Goal: Task Accomplishment & Management: Complete application form

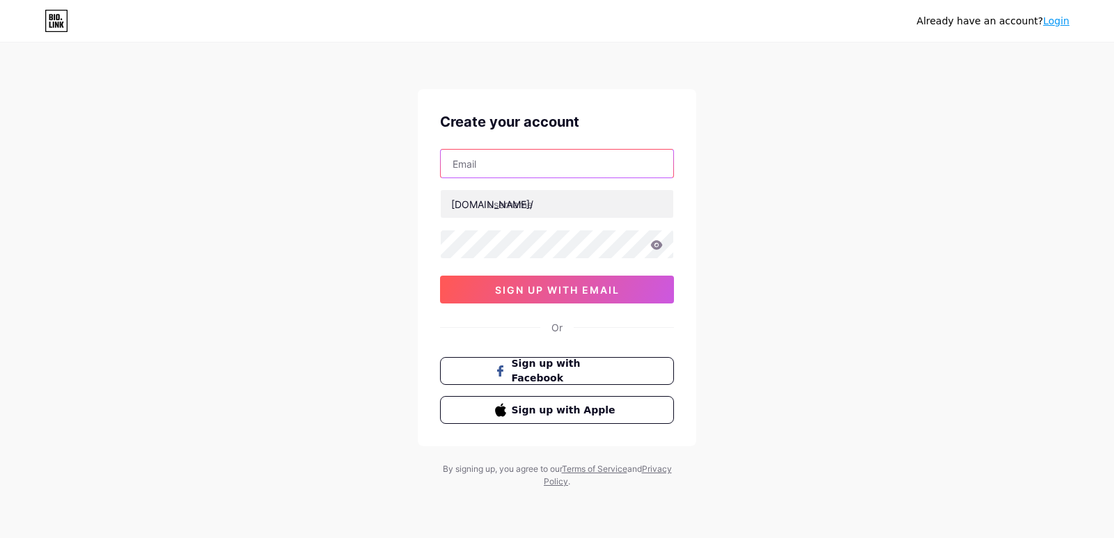
click at [530, 175] on input "text" at bounding box center [557, 164] width 232 height 28
paste input "[EMAIL_ADDRESS][DOMAIN_NAME]"
type input "[EMAIL_ADDRESS][DOMAIN_NAME]"
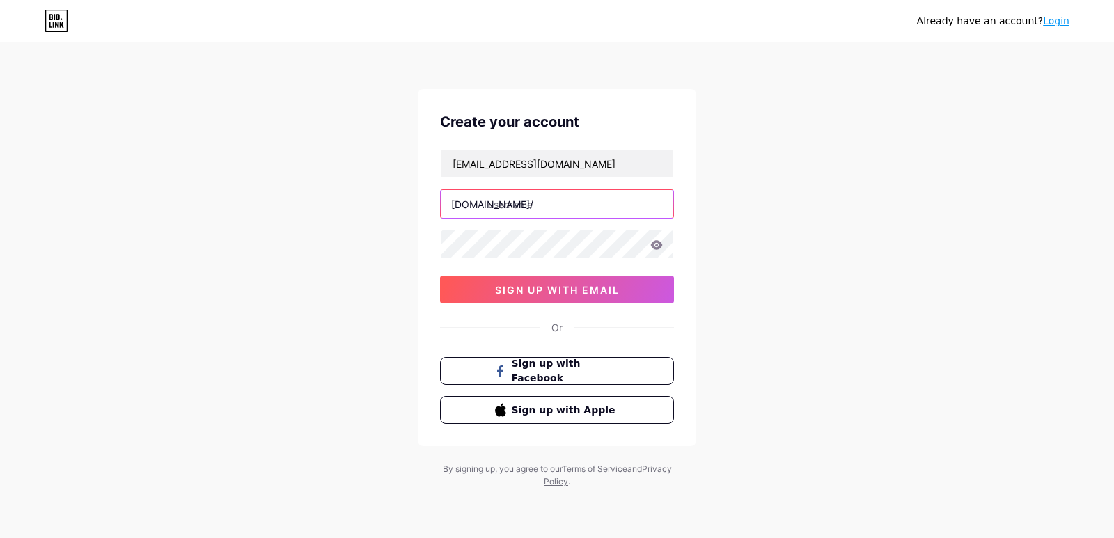
paste input "[DOMAIN_NAME]"
click at [491, 211] on input "[DOMAIN_NAME]" at bounding box center [557, 204] width 232 height 28
drag, startPoint x: 563, startPoint y: 207, endPoint x: 1077, endPoint y: 213, distance: 514.4
click at [1077, 213] on div "Already have an account? Login Create your account [EMAIL_ADDRESS][DOMAIN_NAME]…" at bounding box center [557, 266] width 1114 height 532
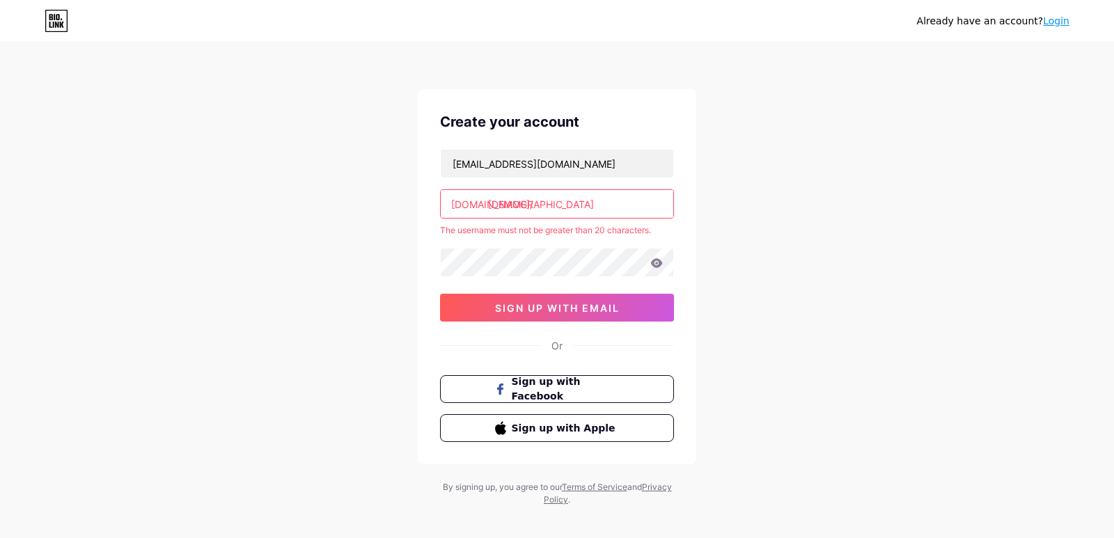
type input "[DEMOGRAPHIC_DATA]"
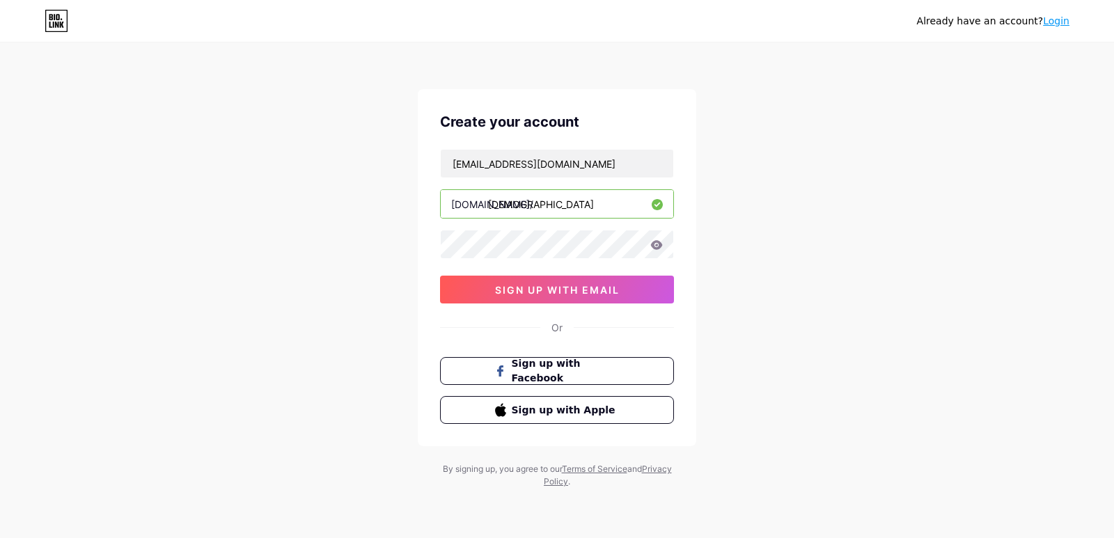
click at [518, 271] on div "[EMAIL_ADDRESS][DOMAIN_NAME] [DOMAIN_NAME]/ shivanichemicals 0cAFcWeA6RFumc5-nu…" at bounding box center [557, 226] width 234 height 155
click at [525, 227] on div "shivanichemicals010@gmail.com bio.link/ shivanichemicals 0cAFcWeA6RFumc5-nuayrA…" at bounding box center [557, 226] width 234 height 155
click at [512, 294] on span "sign up with email" at bounding box center [557, 290] width 125 height 12
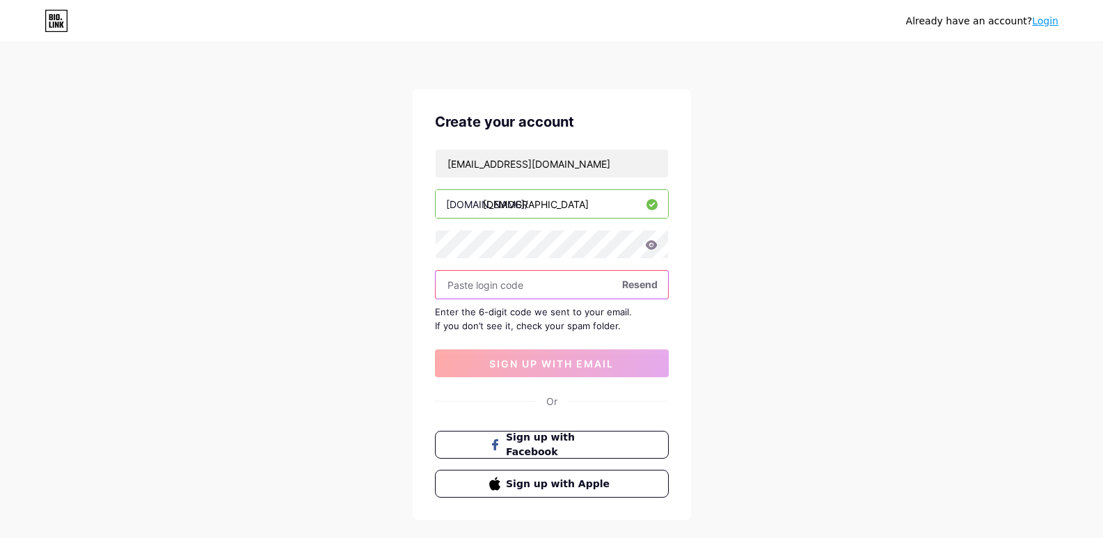
drag, startPoint x: 647, startPoint y: 295, endPoint x: 642, endPoint y: 281, distance: 14.5
click at [647, 294] on input "text" at bounding box center [552, 285] width 232 height 28
click at [642, 281] on span "Resend" at bounding box center [639, 284] width 35 height 15
paste input "315408"
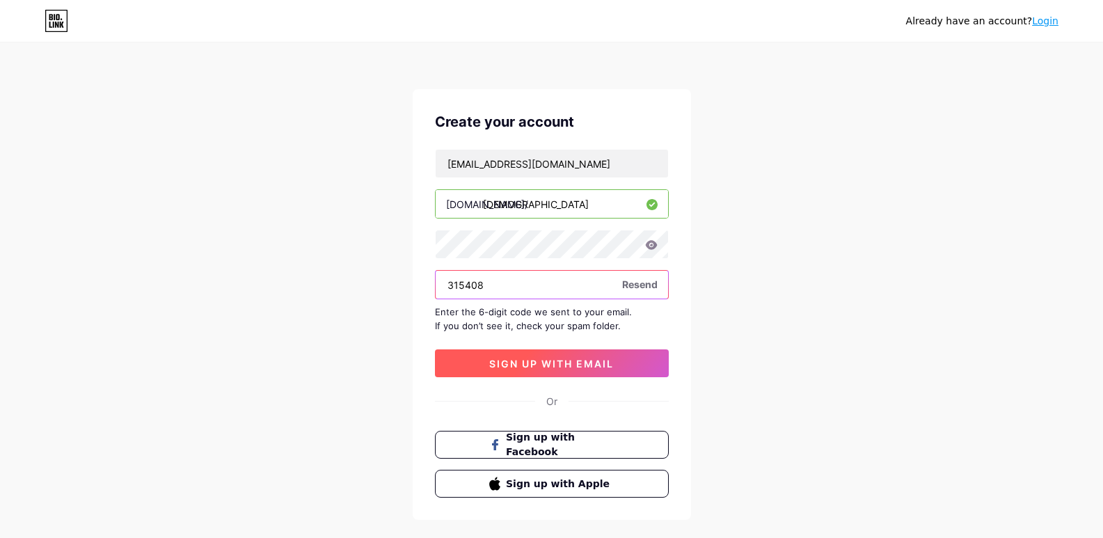
type input "315408"
click at [571, 365] on span "sign up with email" at bounding box center [551, 364] width 125 height 12
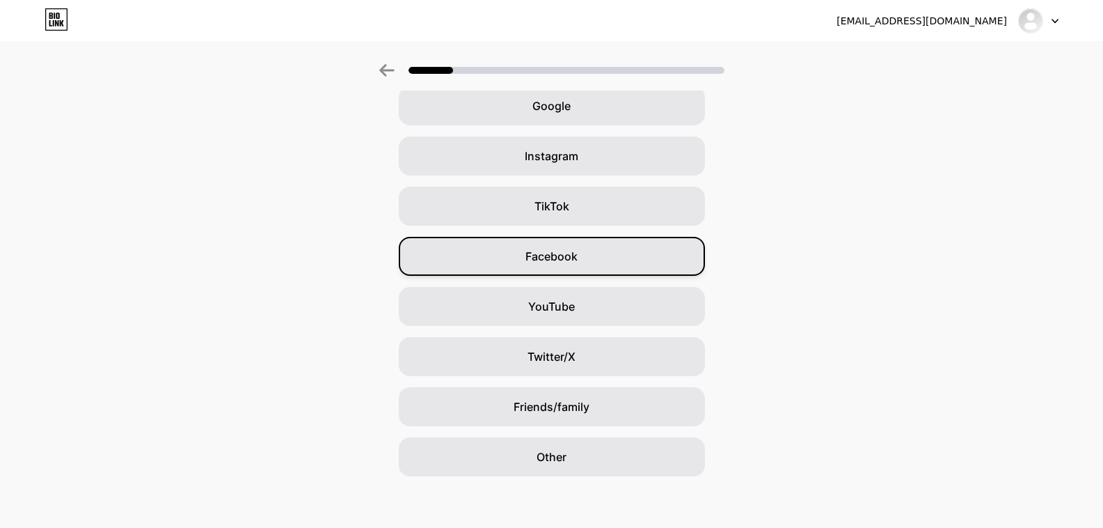
scroll to position [72, 0]
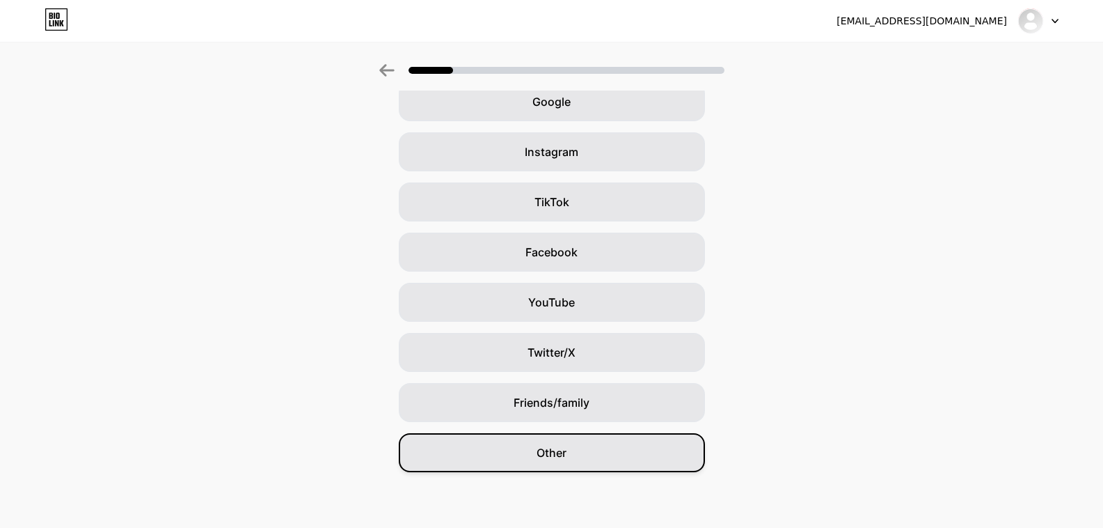
click at [551, 463] on div "Other" at bounding box center [552, 452] width 306 height 39
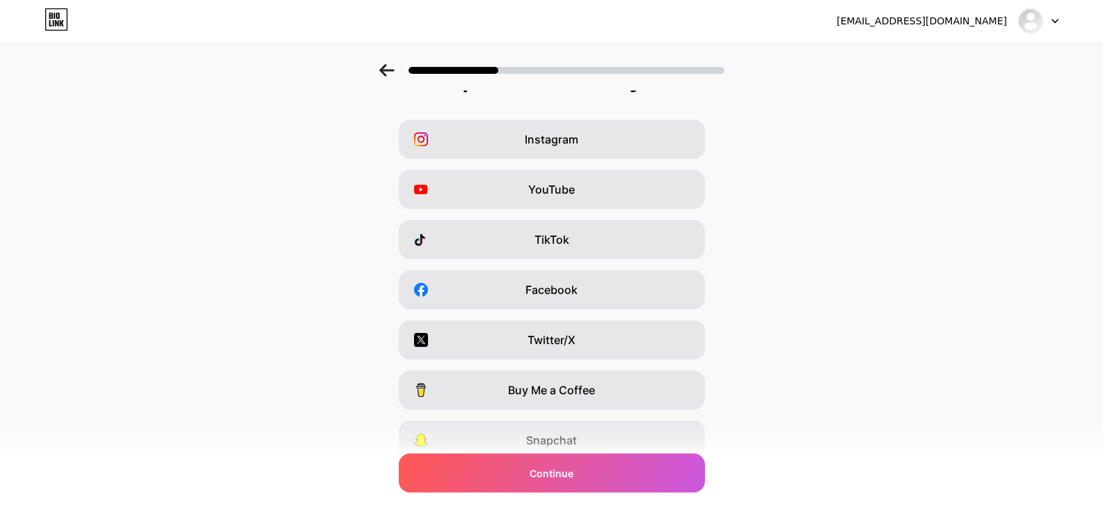
scroll to position [0, 0]
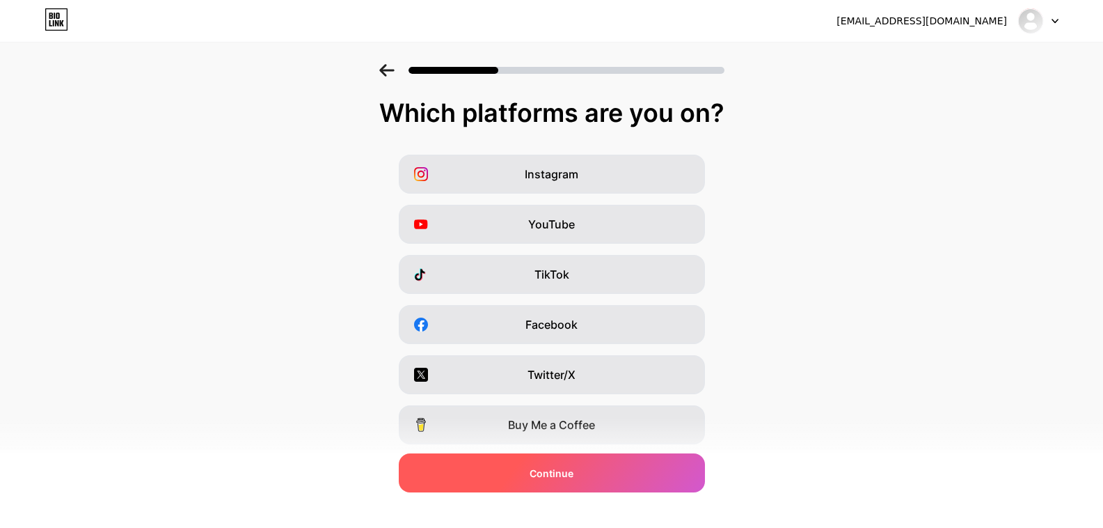
click at [564, 470] on span "Continue" at bounding box center [552, 473] width 44 height 15
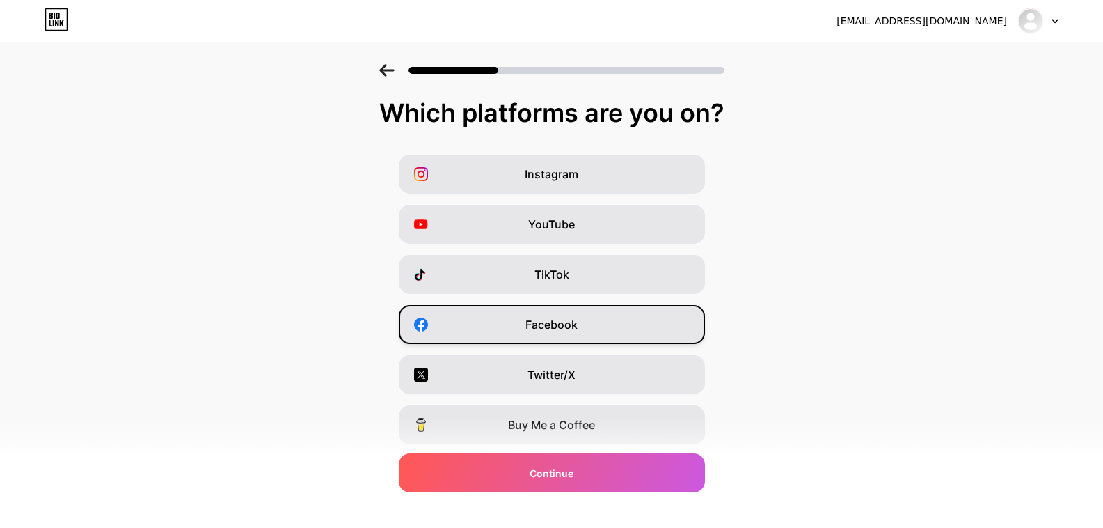
click at [576, 325] on span "Facebook" at bounding box center [551, 324] width 52 height 17
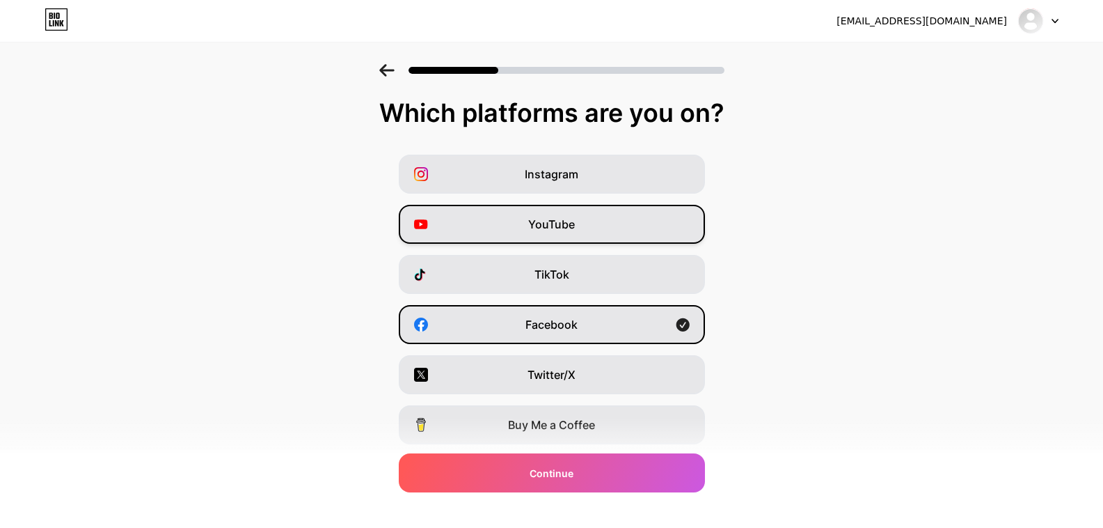
click at [573, 236] on div "YouTube" at bounding box center [552, 224] width 306 height 39
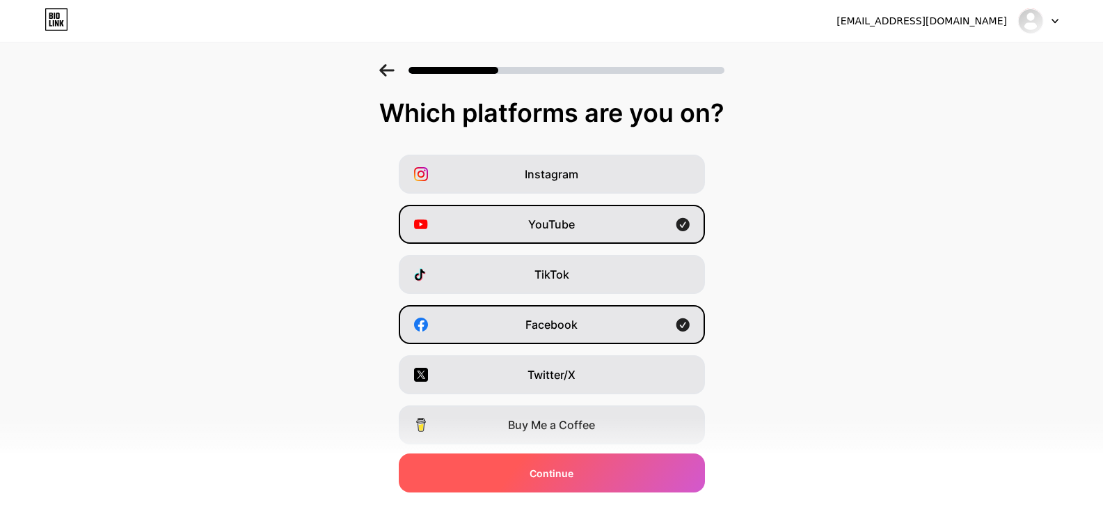
click at [556, 486] on div "Continue" at bounding box center [552, 472] width 306 height 39
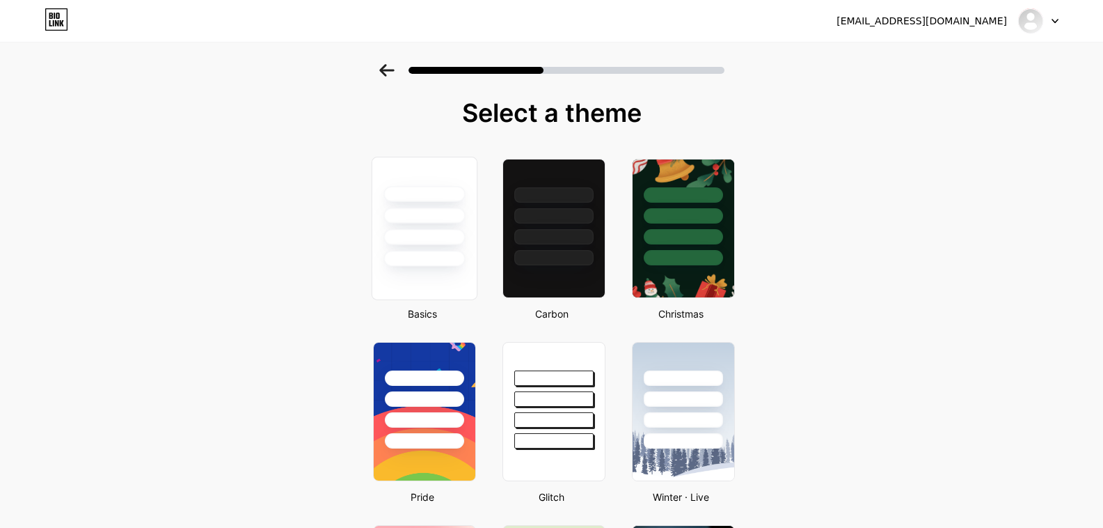
click at [457, 221] on div at bounding box center [423, 215] width 81 height 16
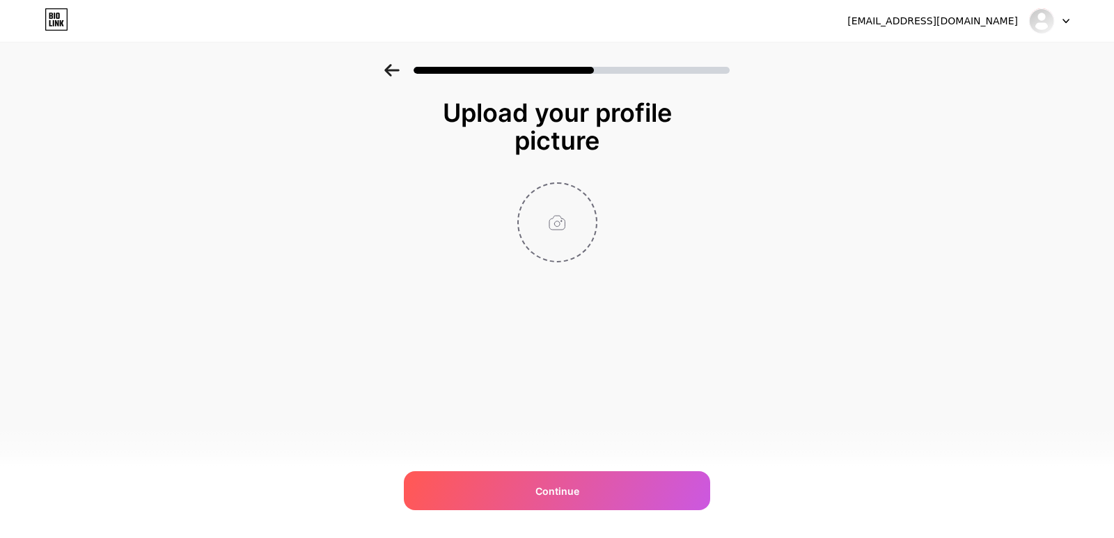
click at [559, 239] on input "file" at bounding box center [557, 222] width 77 height 77
type input "C:\fakepath\logo (4).jpg"
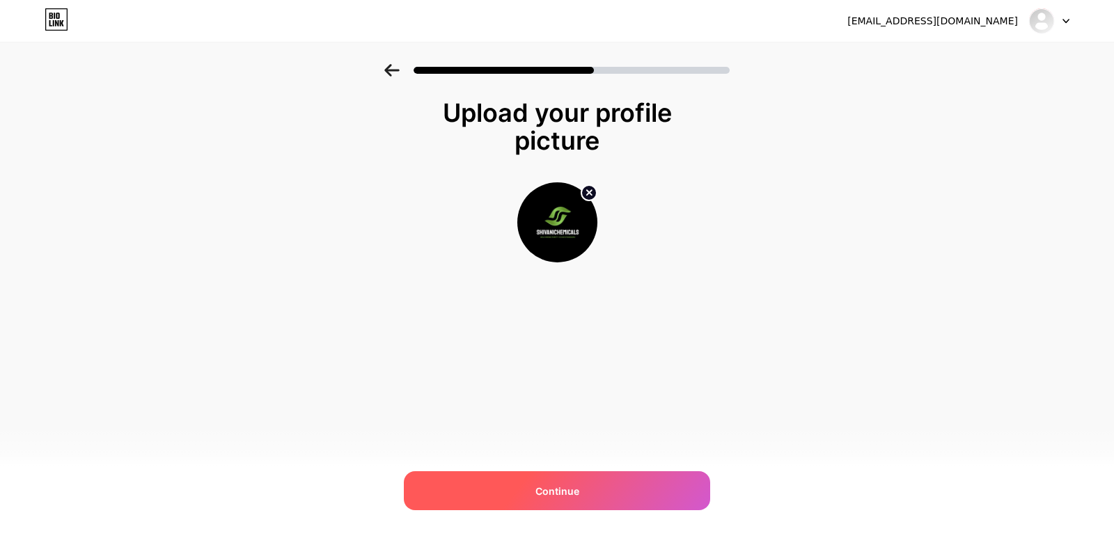
click at [559, 492] on span "Continue" at bounding box center [557, 491] width 44 height 15
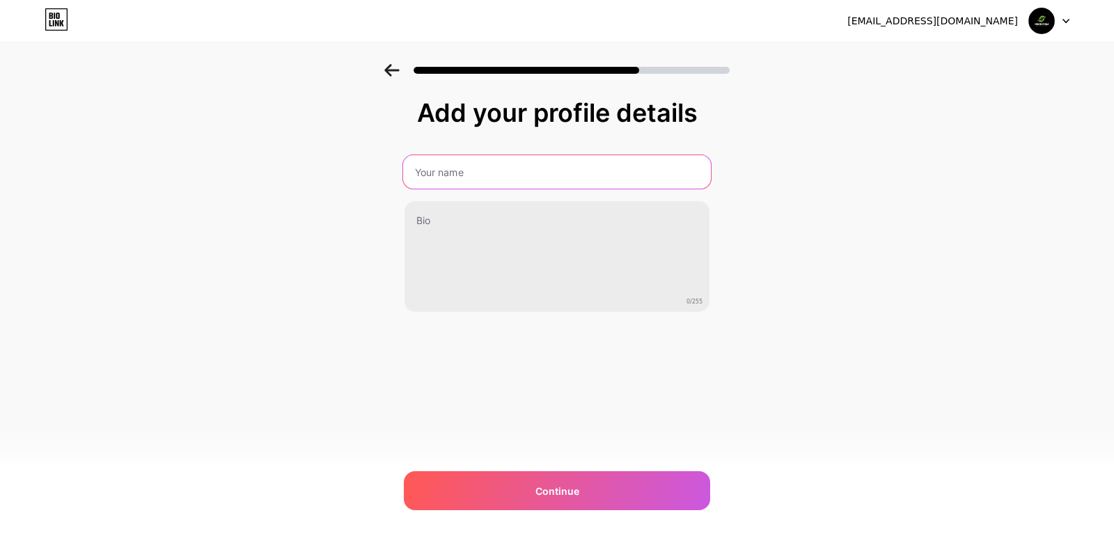
click at [430, 184] on input "text" at bounding box center [557, 171] width 308 height 33
type input "Shivanichemicals"
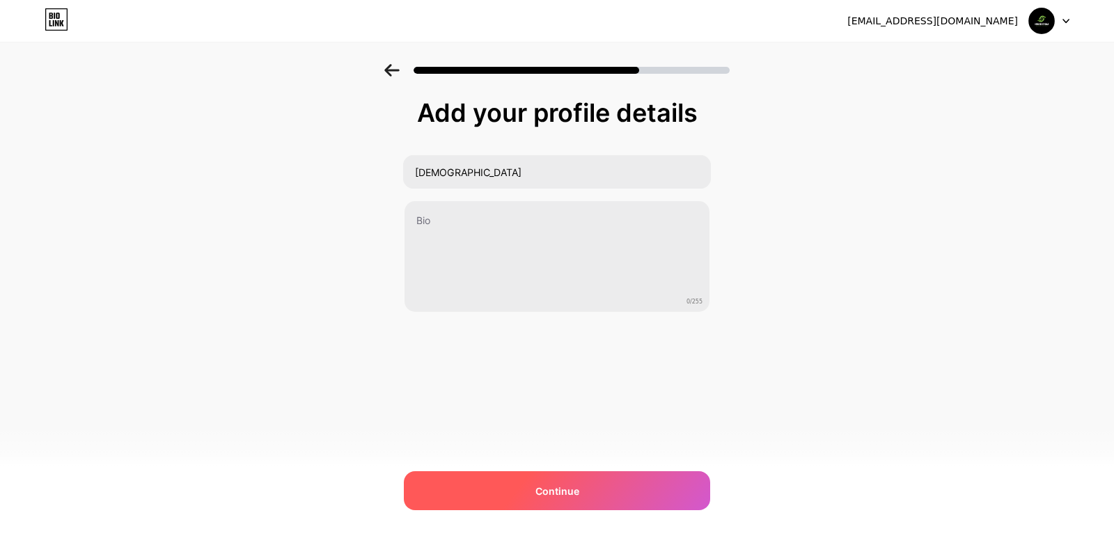
click at [550, 496] on span "Continue" at bounding box center [557, 491] width 44 height 15
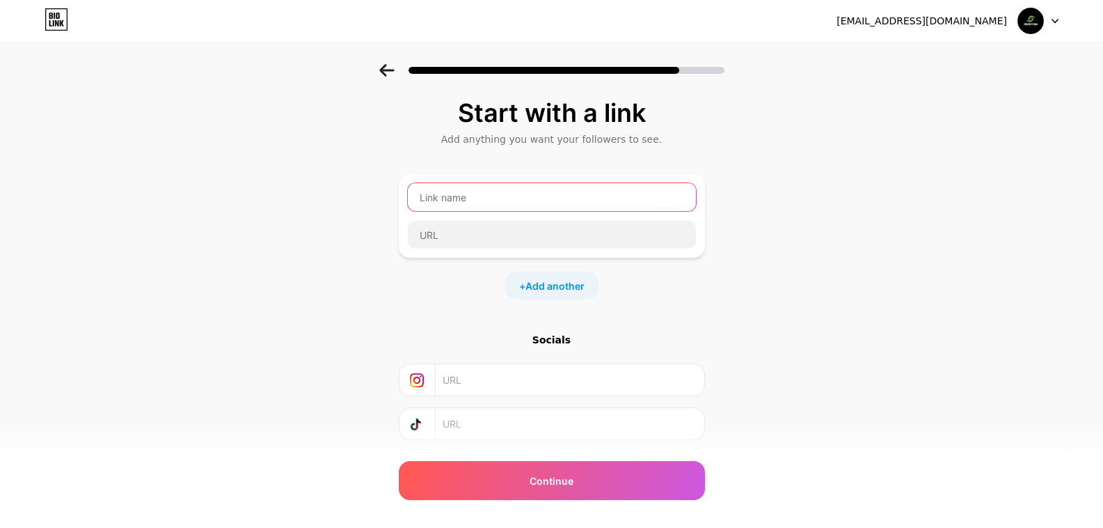
click at [507, 203] on input "text" at bounding box center [552, 197] width 288 height 28
paste input "315408"
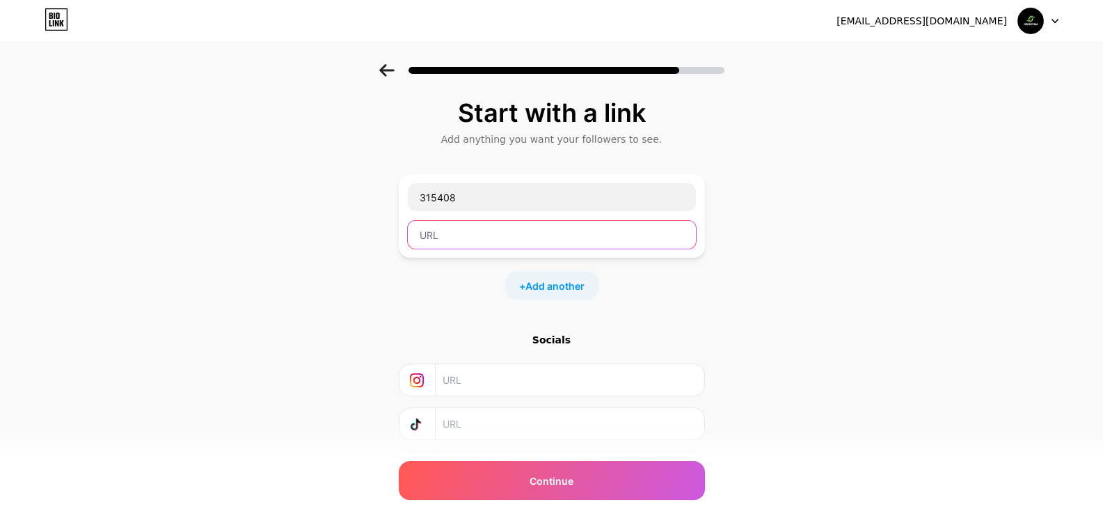
click at [478, 243] on input "text" at bounding box center [552, 235] width 288 height 28
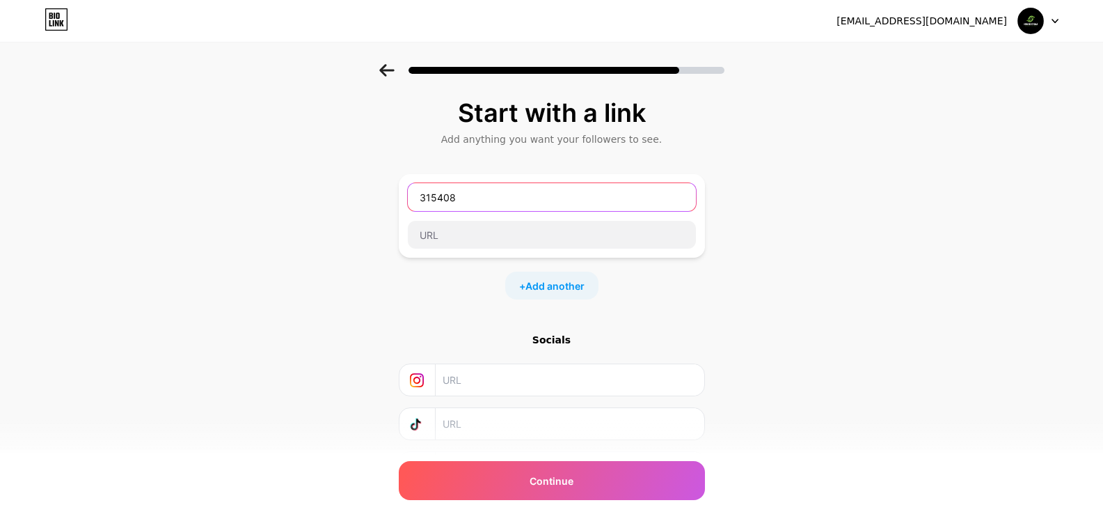
click at [469, 197] on input "315408" at bounding box center [552, 197] width 288 height 28
paste input "Shivanichemicals"
type input "Shivanichemicals"
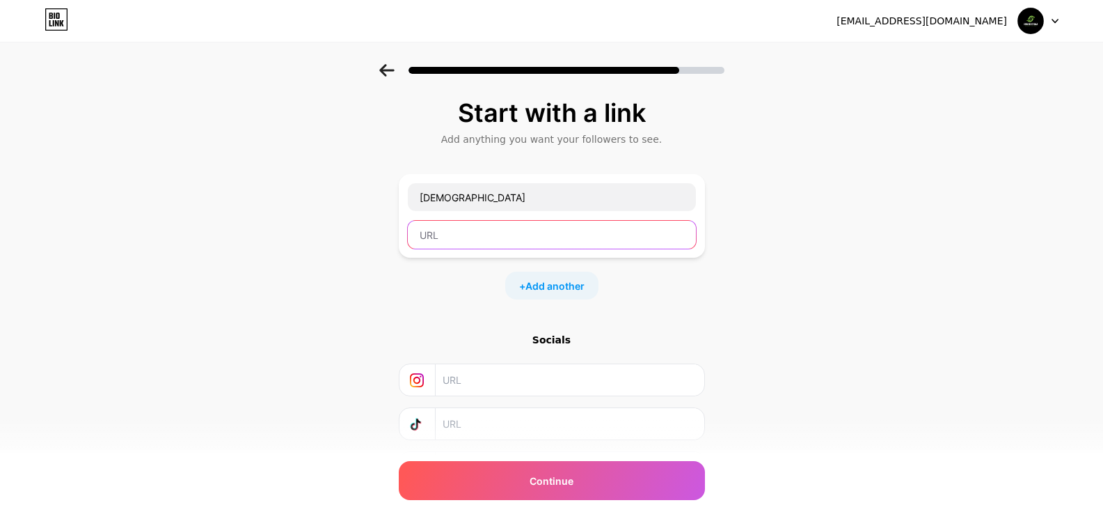
click at [461, 237] on input "text" at bounding box center [552, 235] width 288 height 28
paste input "https://www.mentholmanufacturer.com/buy-now"
drag, startPoint x: 599, startPoint y: 235, endPoint x: 720, endPoint y: 235, distance: 121.8
click at [720, 235] on div "Start with a link Add anything you want your followers to see. Shivanichemicals…" at bounding box center [551, 308] width 1103 height 489
type input "https://www.mentholmanufacturer.com"
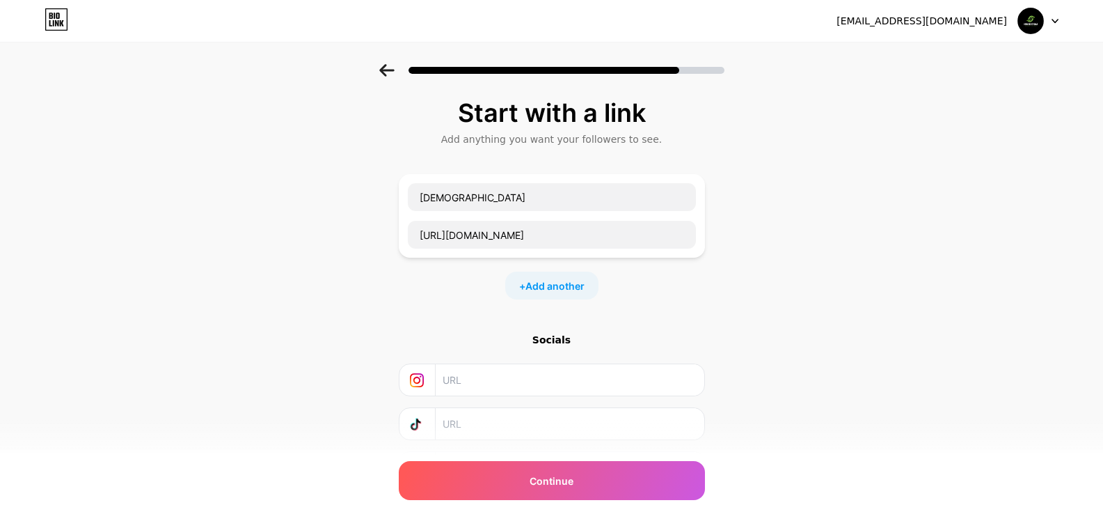
click at [501, 386] on input "text" at bounding box center [569, 379] width 253 height 31
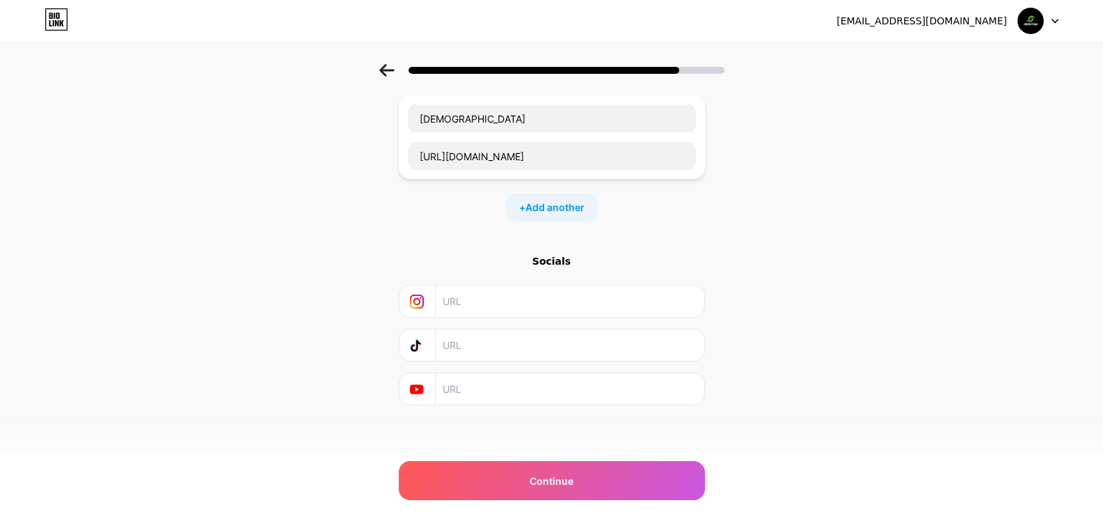
scroll to position [81, 0]
click at [486, 376] on input "text" at bounding box center [569, 385] width 253 height 31
paste input "https://www.youtube.com/channel/UCBqccA-FYf1t5V5gsCIaJ3Q"
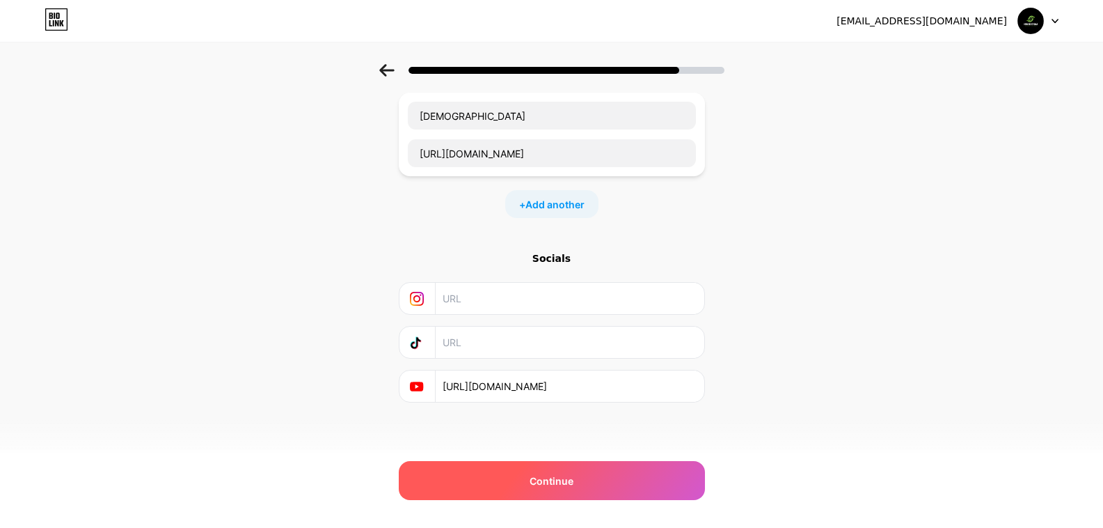
type input "https://www.youtube.com/channel/UCBqccA-FYf1t5V5gsCIaJ3Q"
click at [543, 481] on span "Continue" at bounding box center [552, 480] width 44 height 15
click at [551, 483] on span "Continue" at bounding box center [552, 480] width 44 height 15
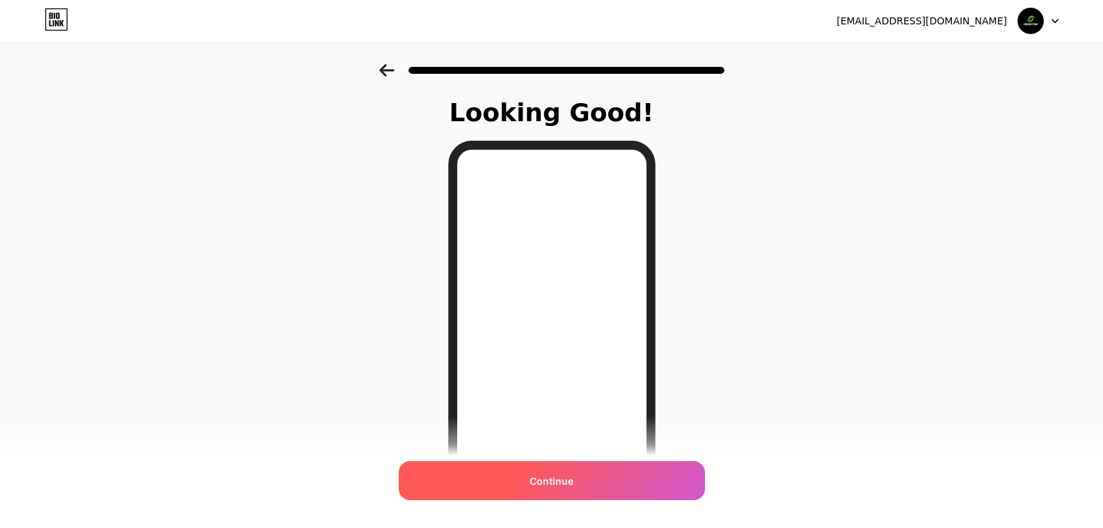
click at [580, 480] on div "Continue" at bounding box center [552, 480] width 306 height 39
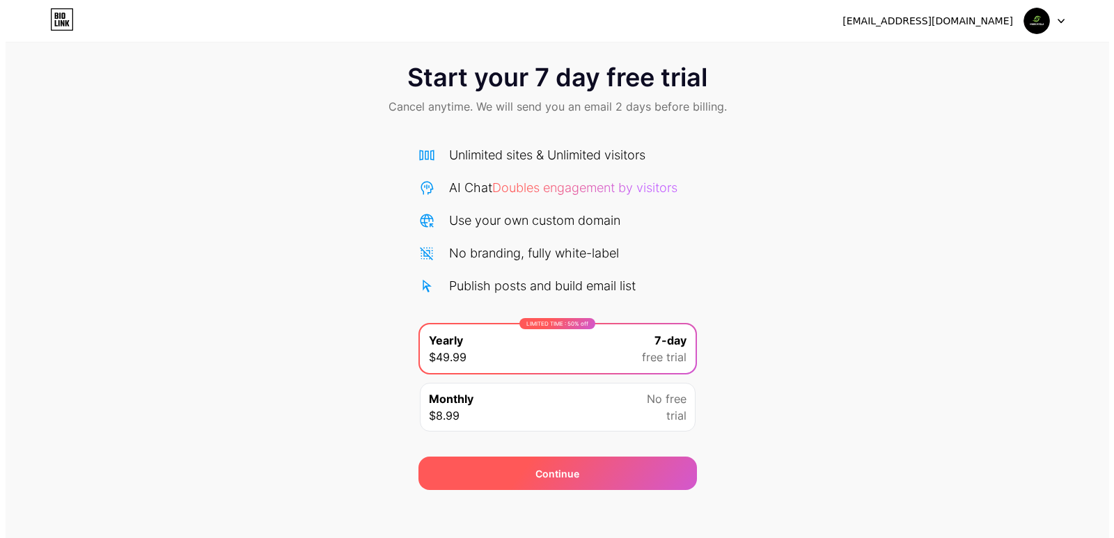
scroll to position [22, 0]
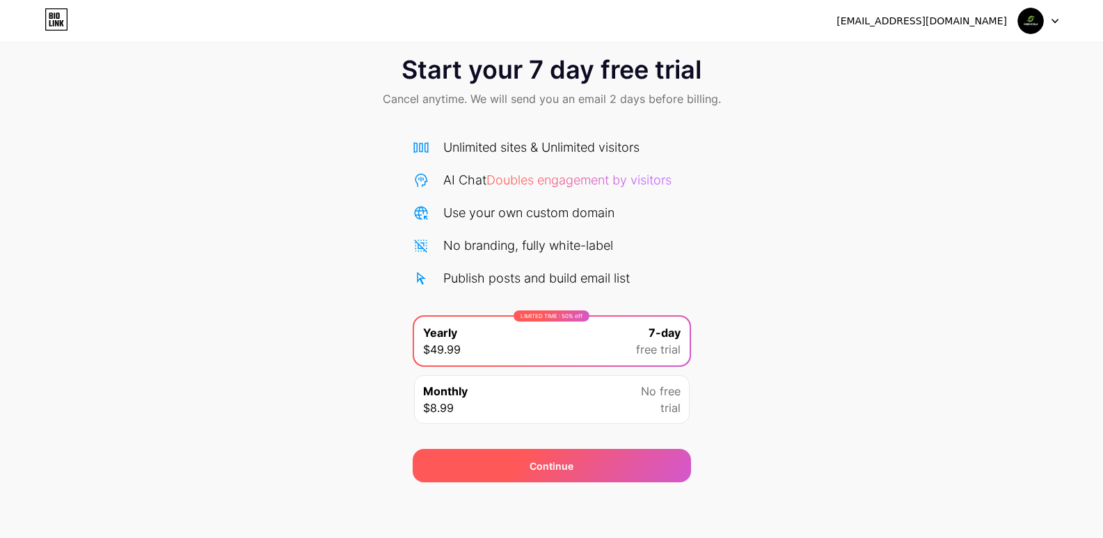
click at [551, 472] on div "Continue" at bounding box center [552, 466] width 44 height 15
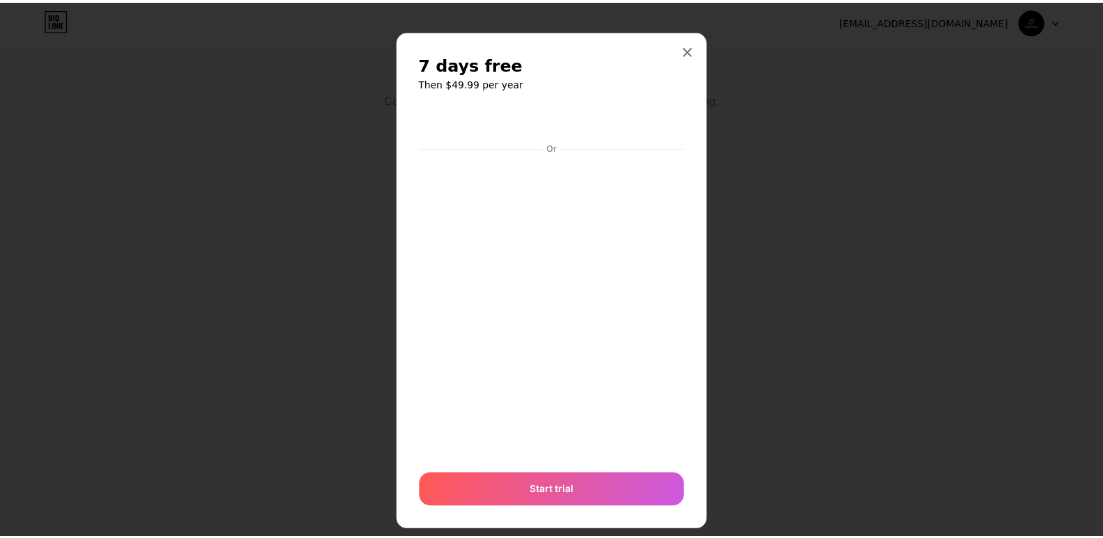
scroll to position [23, 0]
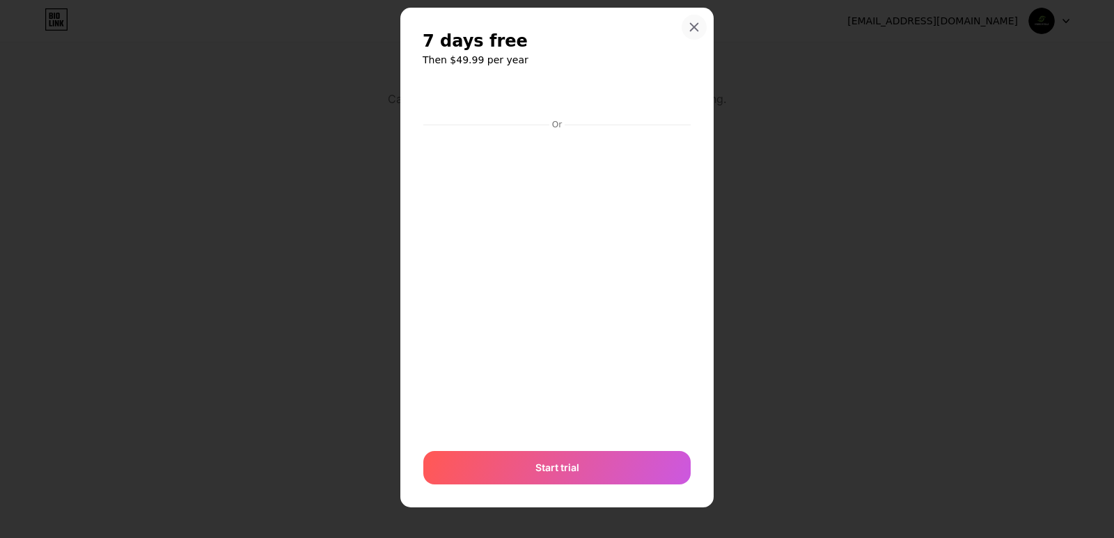
click at [688, 28] on icon at bounding box center [693, 27] width 11 height 11
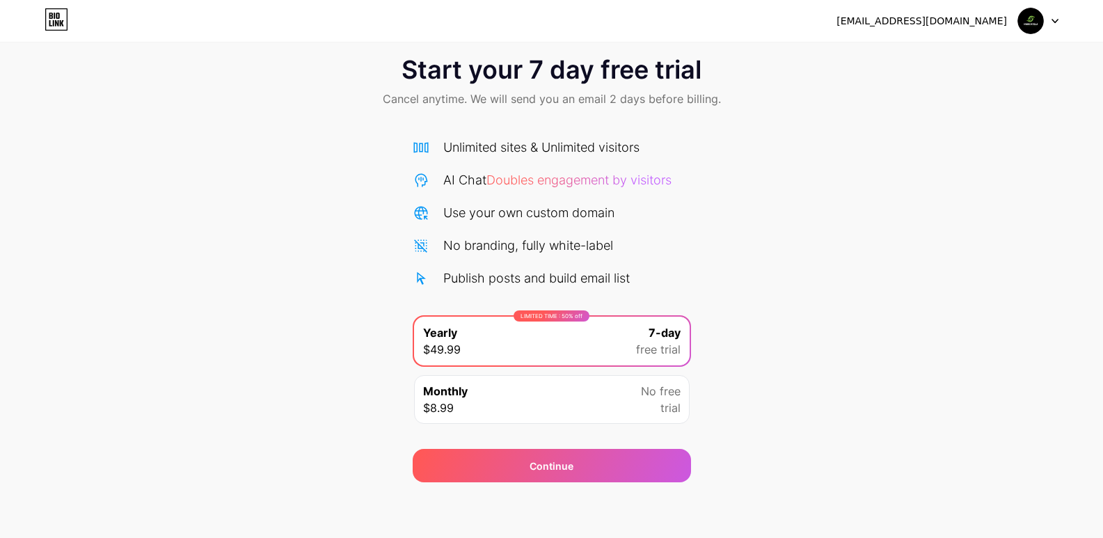
click at [601, 395] on div "Monthly $8.99 No free trial" at bounding box center [552, 399] width 276 height 49
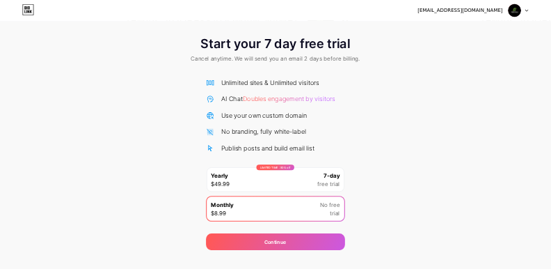
scroll to position [0, 0]
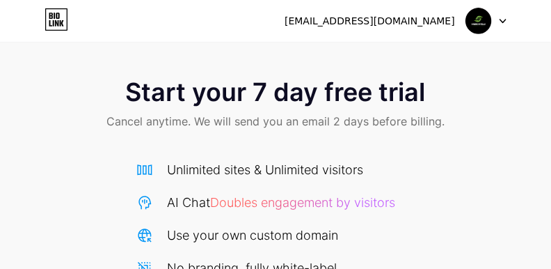
click at [491, 22] on img at bounding box center [479, 21] width 26 height 26
click at [47, 22] on icon at bounding box center [57, 19] width 24 height 22
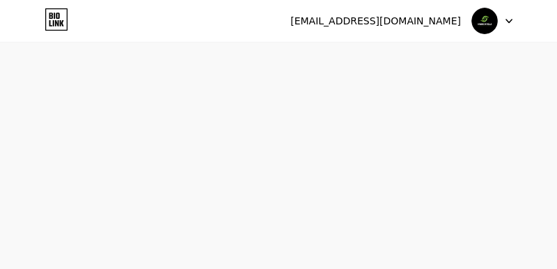
click at [505, 22] on icon at bounding box center [508, 21] width 7 height 5
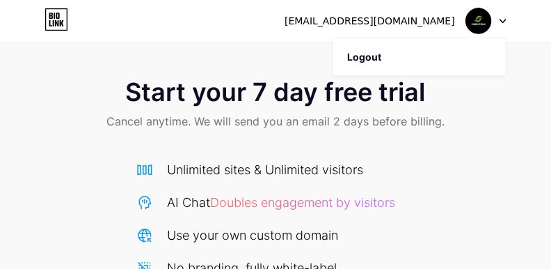
click at [52, 17] on icon at bounding box center [50, 16] width 3 height 6
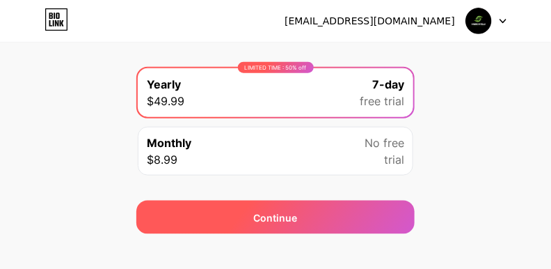
scroll to position [291, 0]
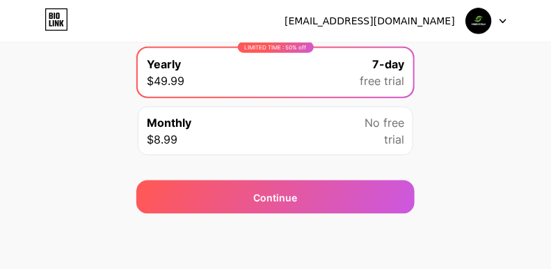
click at [501, 21] on icon at bounding box center [503, 21] width 7 height 5
click at [383, 59] on li "Logout" at bounding box center [419, 57] width 173 height 38
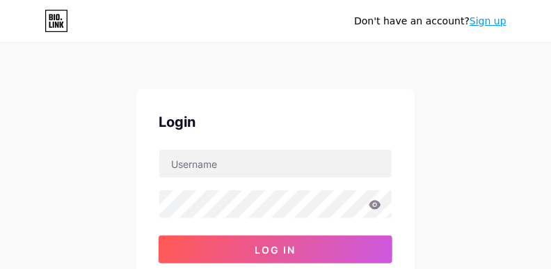
click at [383, 58] on div "Don't have an account? Sign up Login Log In Forgot password? Or Continue with G…" at bounding box center [275, 257] width 551 height 514
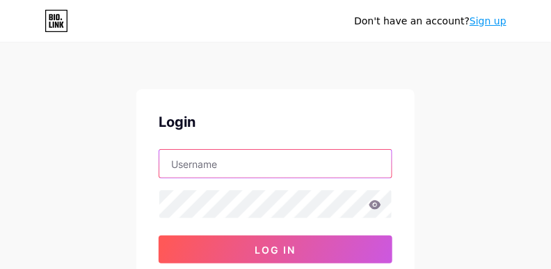
type input "[DEMOGRAPHIC_DATA]"
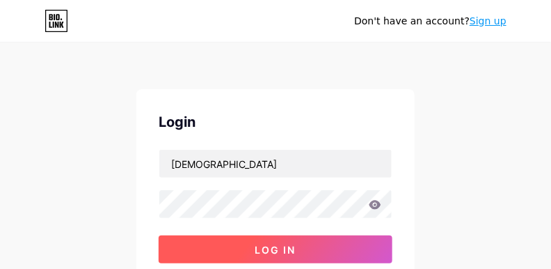
click at [277, 244] on button "Log In" at bounding box center [276, 249] width 234 height 28
